Goal: Find specific page/section: Find specific page/section

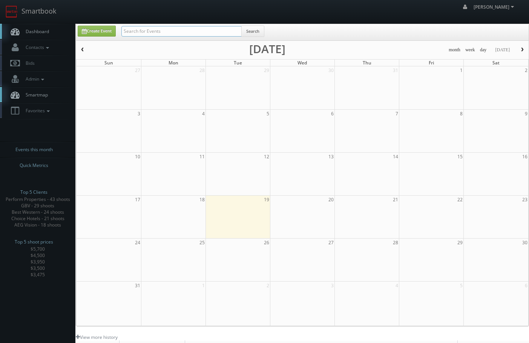
click at [139, 26] on input "text" at bounding box center [181, 31] width 120 height 11
type input "wilsonart"
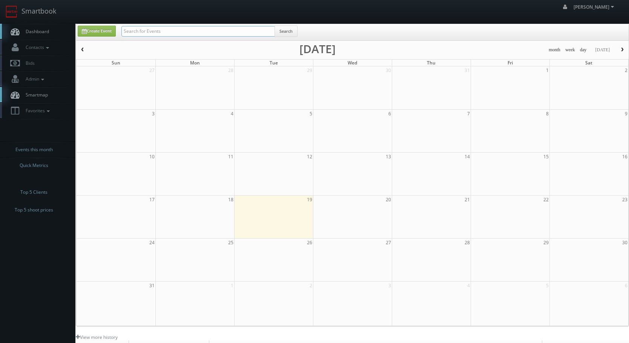
click at [201, 34] on input "text" at bounding box center [197, 31] width 153 height 11
type input "avant gardner"
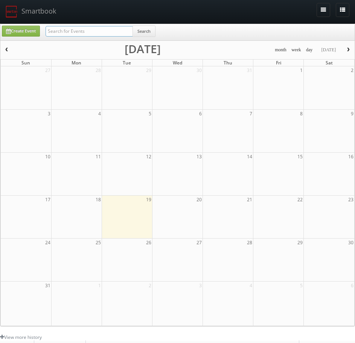
click at [70, 34] on input "text" at bounding box center [89, 31] width 87 height 11
type input "sonesta"
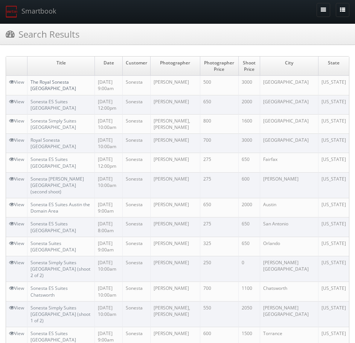
click at [38, 83] on link "The Royal Sonesta [GEOGRAPHIC_DATA]" at bounding box center [54, 85] width 46 height 13
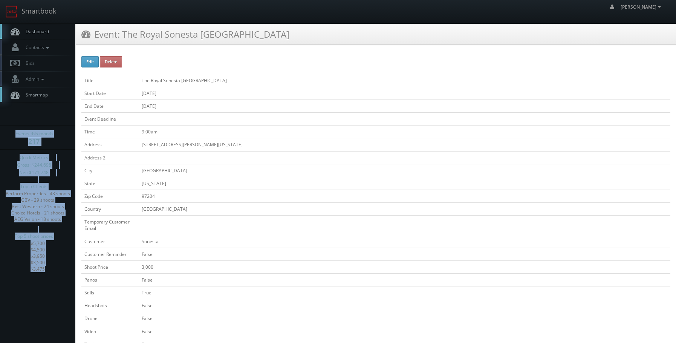
drag, startPoint x: 49, startPoint y: 271, endPoint x: 13, endPoint y: 133, distance: 142.4
click at [13, 133] on div "Events this month 217 Quick Metrics Gross: $244,698 Net: $171,748 Top 5 Clients…" at bounding box center [37, 203] width 75 height 146
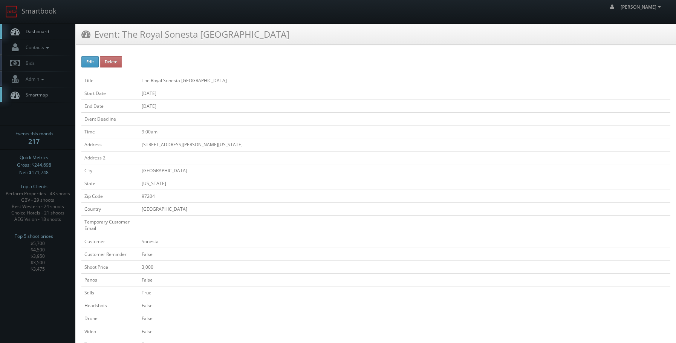
click at [13, 133] on div "Events this month 217" at bounding box center [37, 137] width 75 height 15
